Goal: Information Seeking & Learning: Learn about a topic

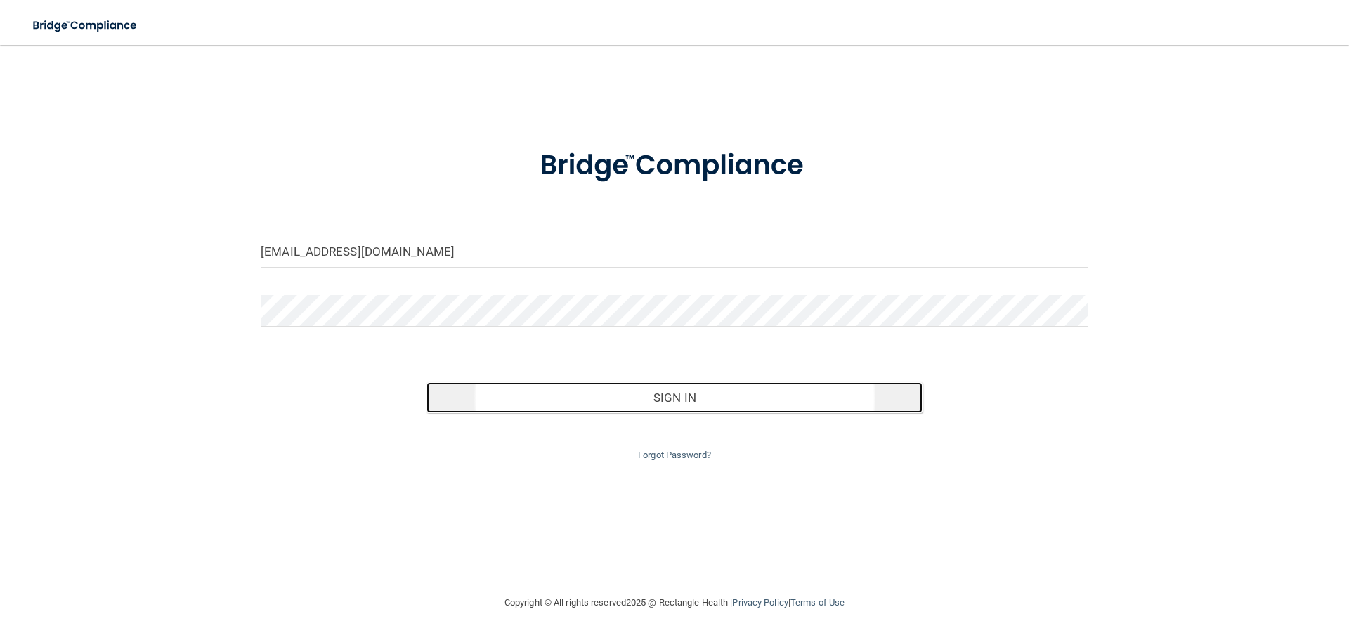
click at [650, 404] on button "Sign In" at bounding box center [675, 397] width 497 height 31
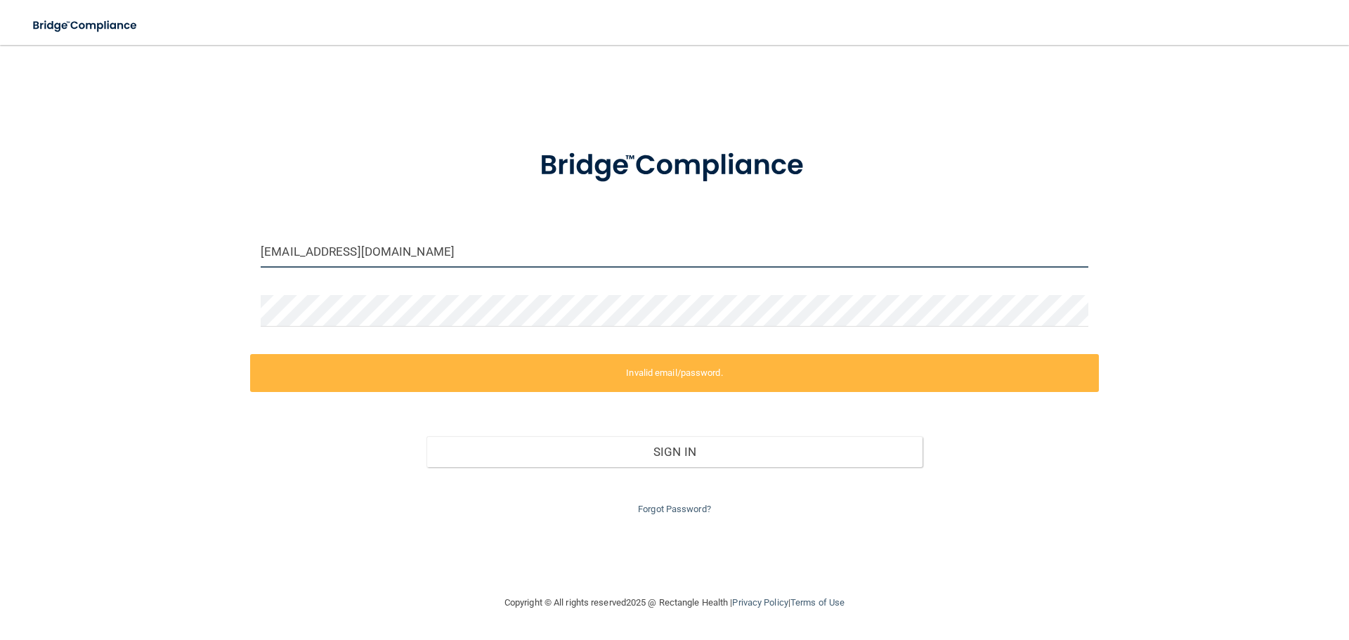
drag, startPoint x: 456, startPoint y: 254, endPoint x: 138, endPoint y: 253, distance: 318.3
click at [167, 253] on div "[EMAIL_ADDRESS][DOMAIN_NAME] Invalid email/password. You don't have permission …" at bounding box center [674, 319] width 1293 height 521
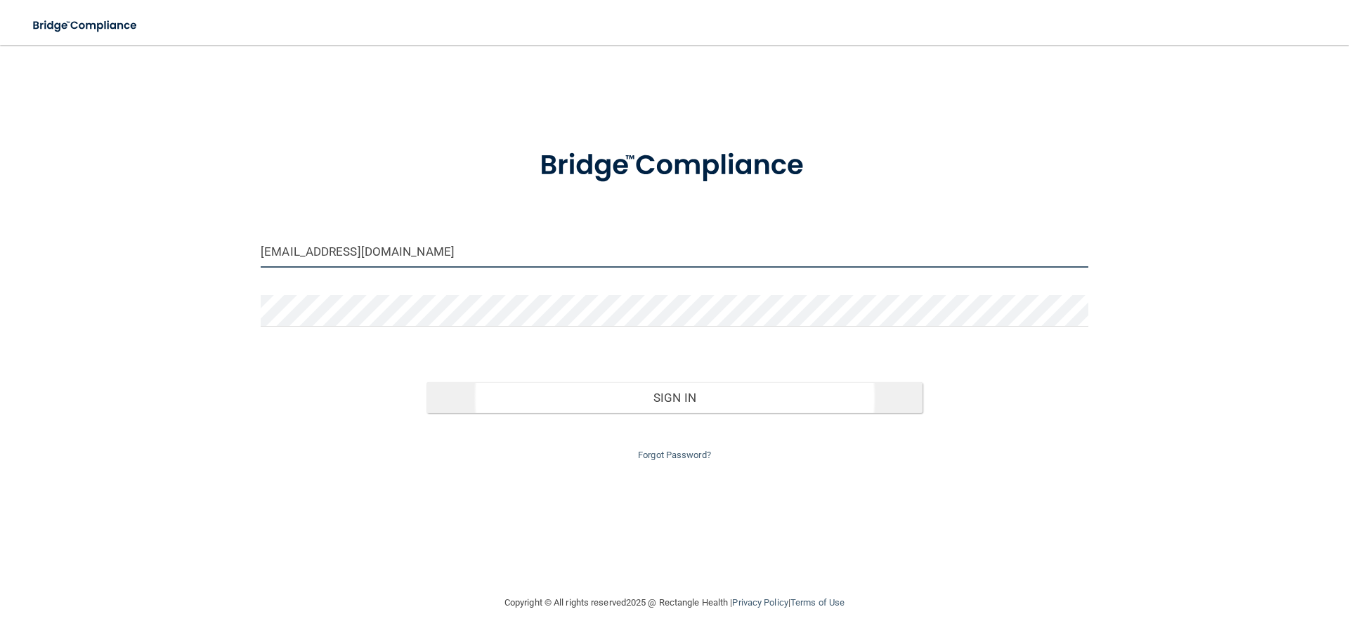
type input "[EMAIL_ADDRESS][DOMAIN_NAME]"
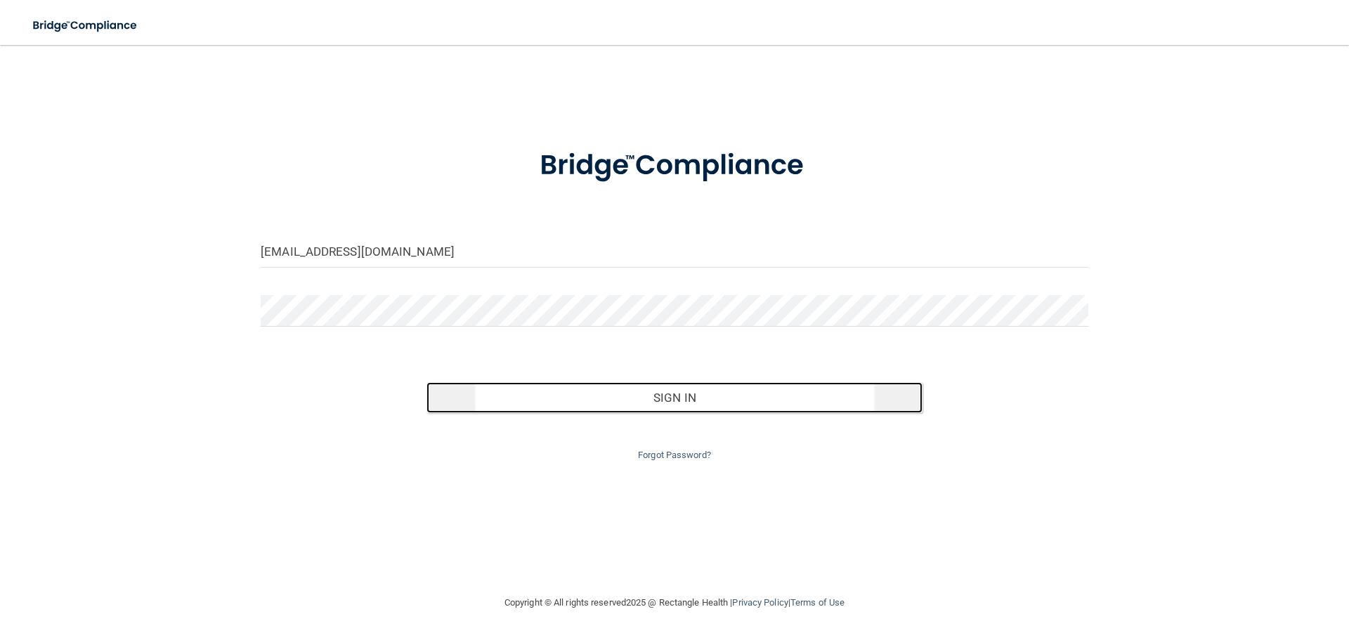
click at [676, 402] on button "Sign In" at bounding box center [675, 397] width 497 height 31
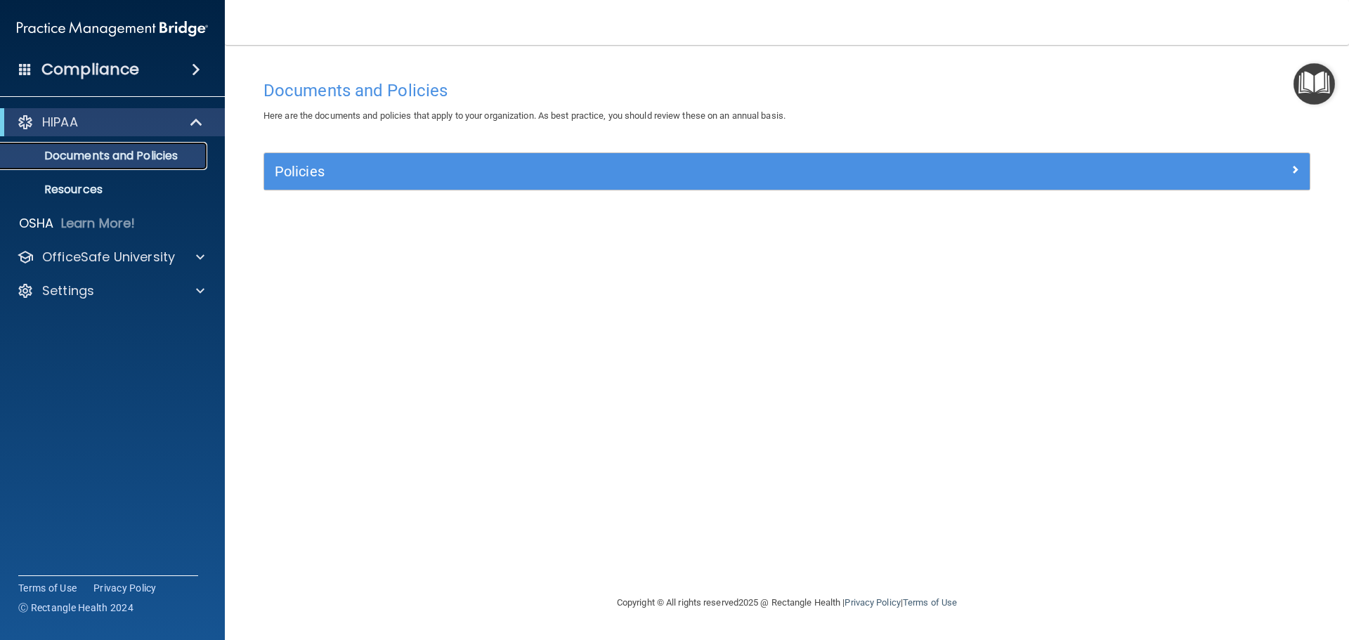
click at [91, 153] on p "Documents and Policies" at bounding box center [105, 156] width 192 height 14
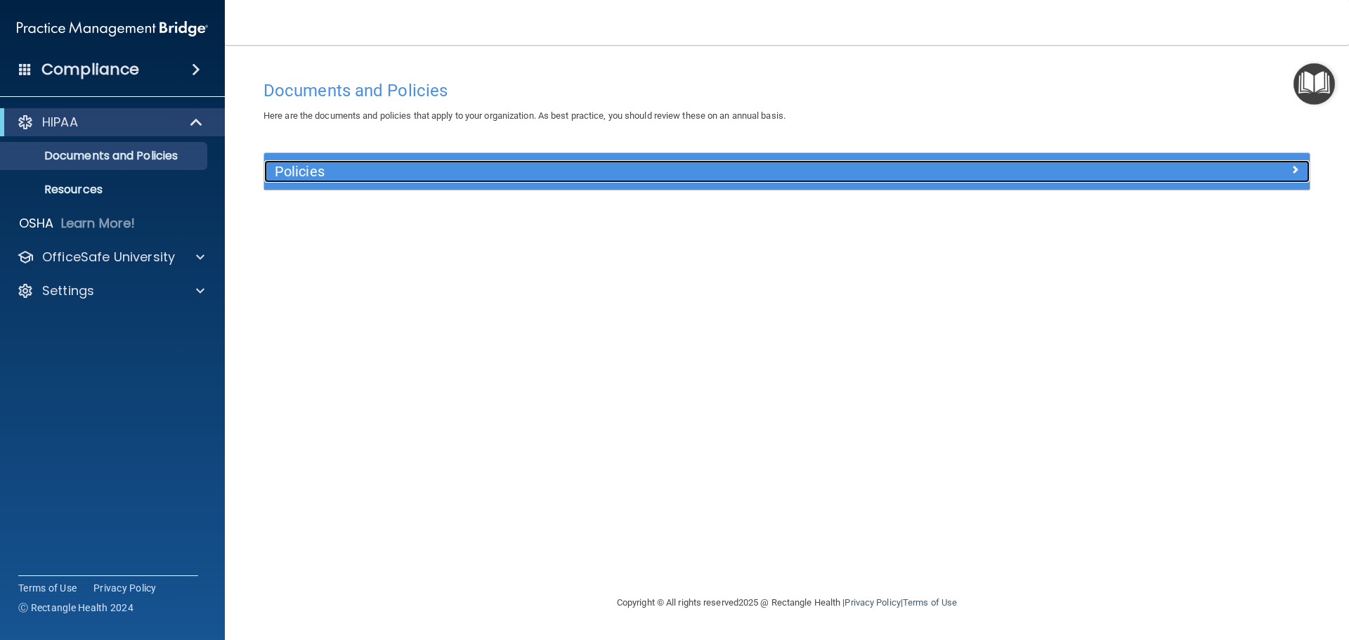
click at [1296, 171] on span at bounding box center [1295, 169] width 8 height 17
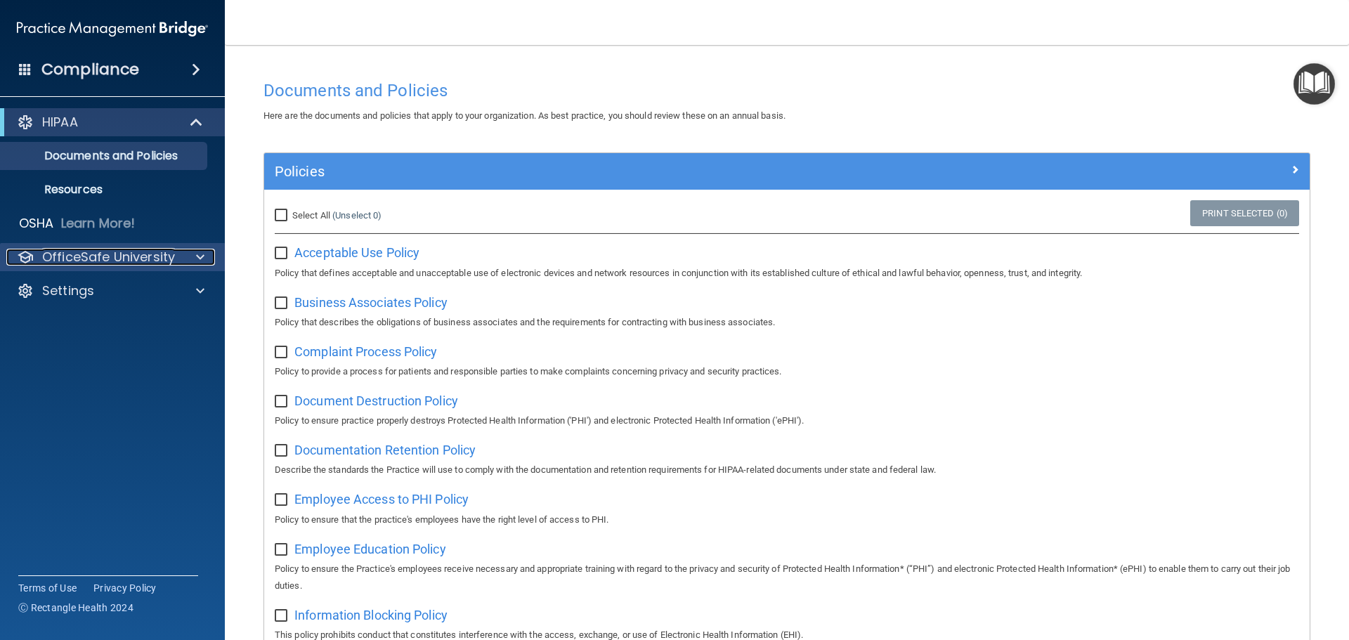
click at [131, 259] on p "OfficeSafe University" at bounding box center [108, 257] width 133 height 17
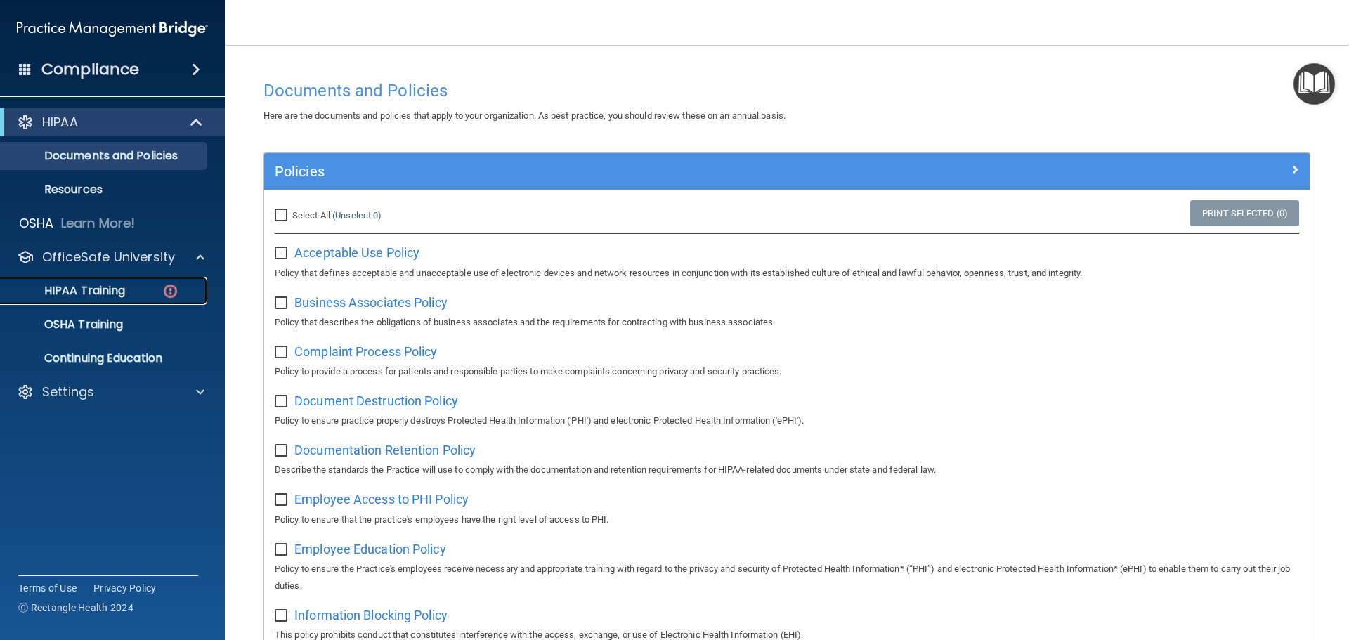
click at [93, 290] on p "HIPAA Training" at bounding box center [67, 291] width 116 height 14
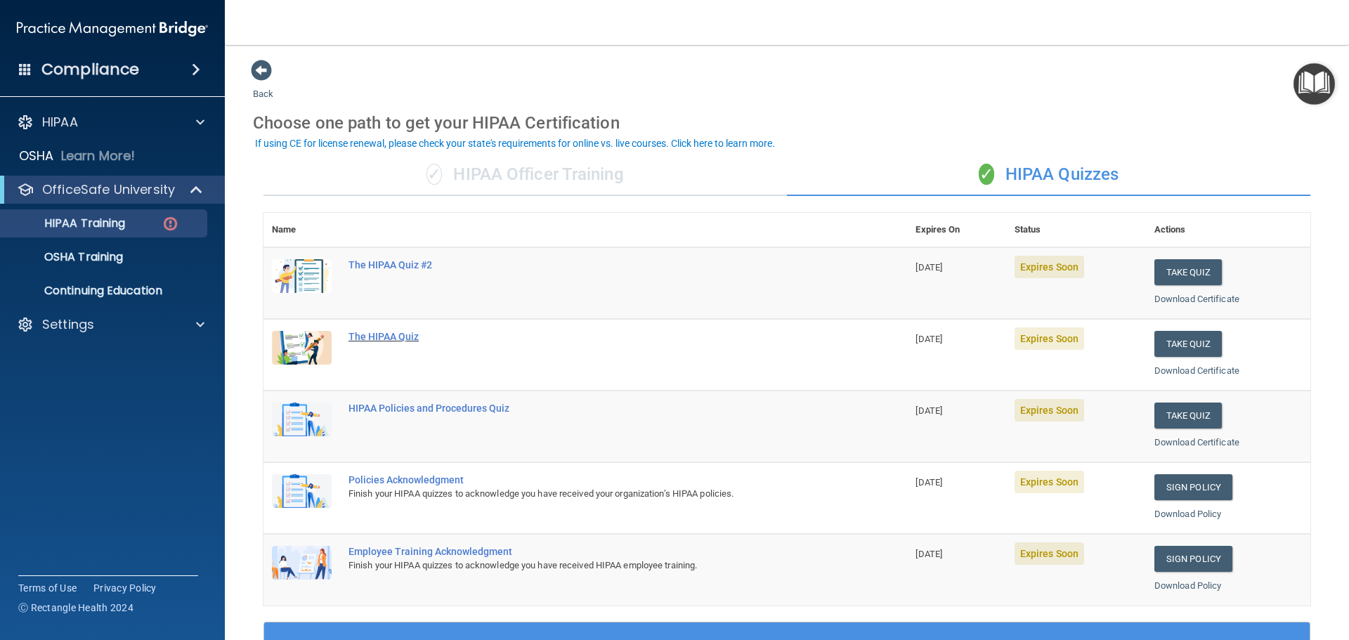
click at [404, 334] on div "The HIPAA Quiz" at bounding box center [593, 336] width 488 height 11
